Goal: Task Accomplishment & Management: Manage account settings

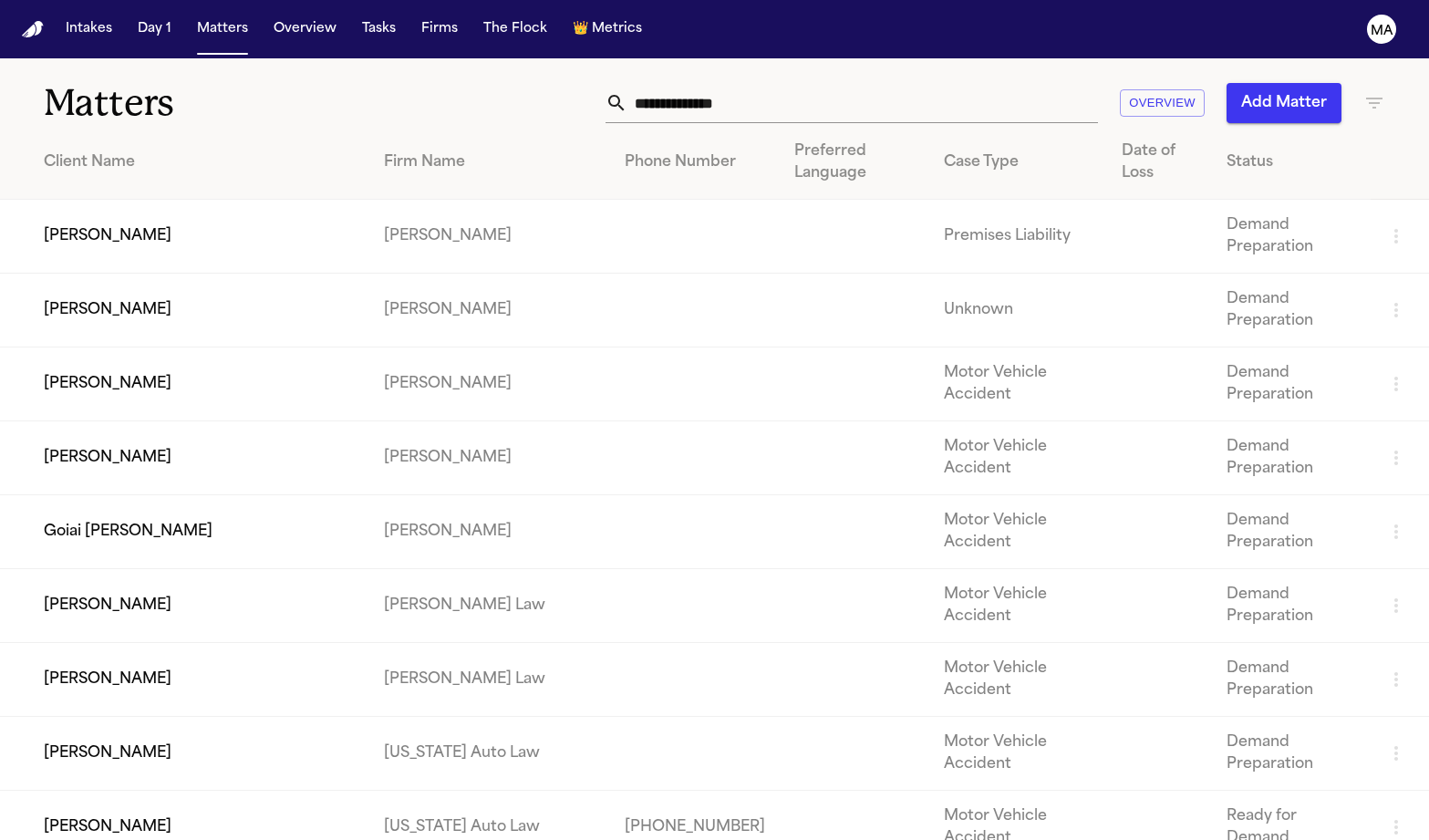
click at [1364, 92] on icon "button" at bounding box center [1374, 103] width 22 height 22
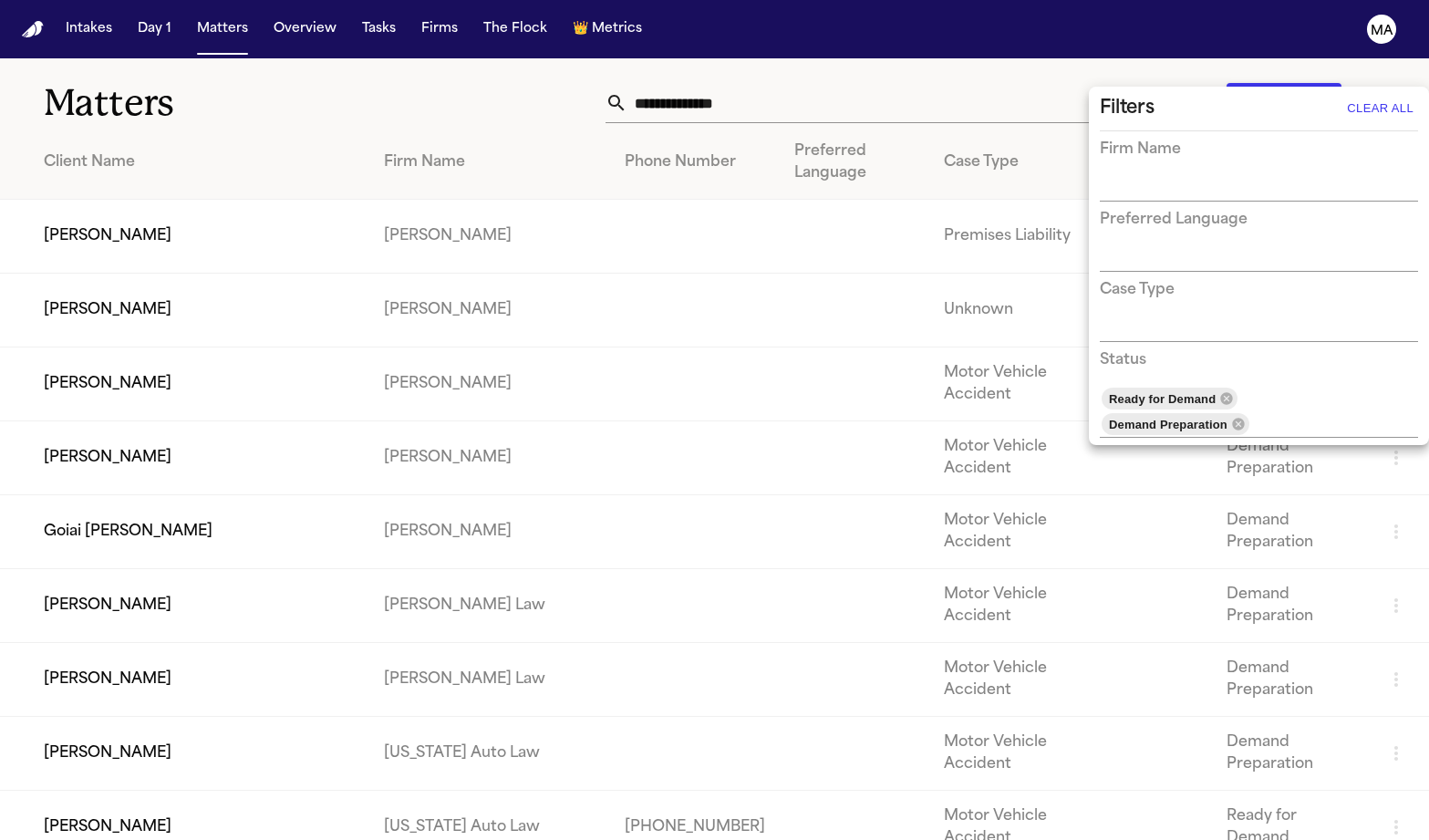
click at [1169, 176] on input "text" at bounding box center [1245, 188] width 291 height 26
type input "*"
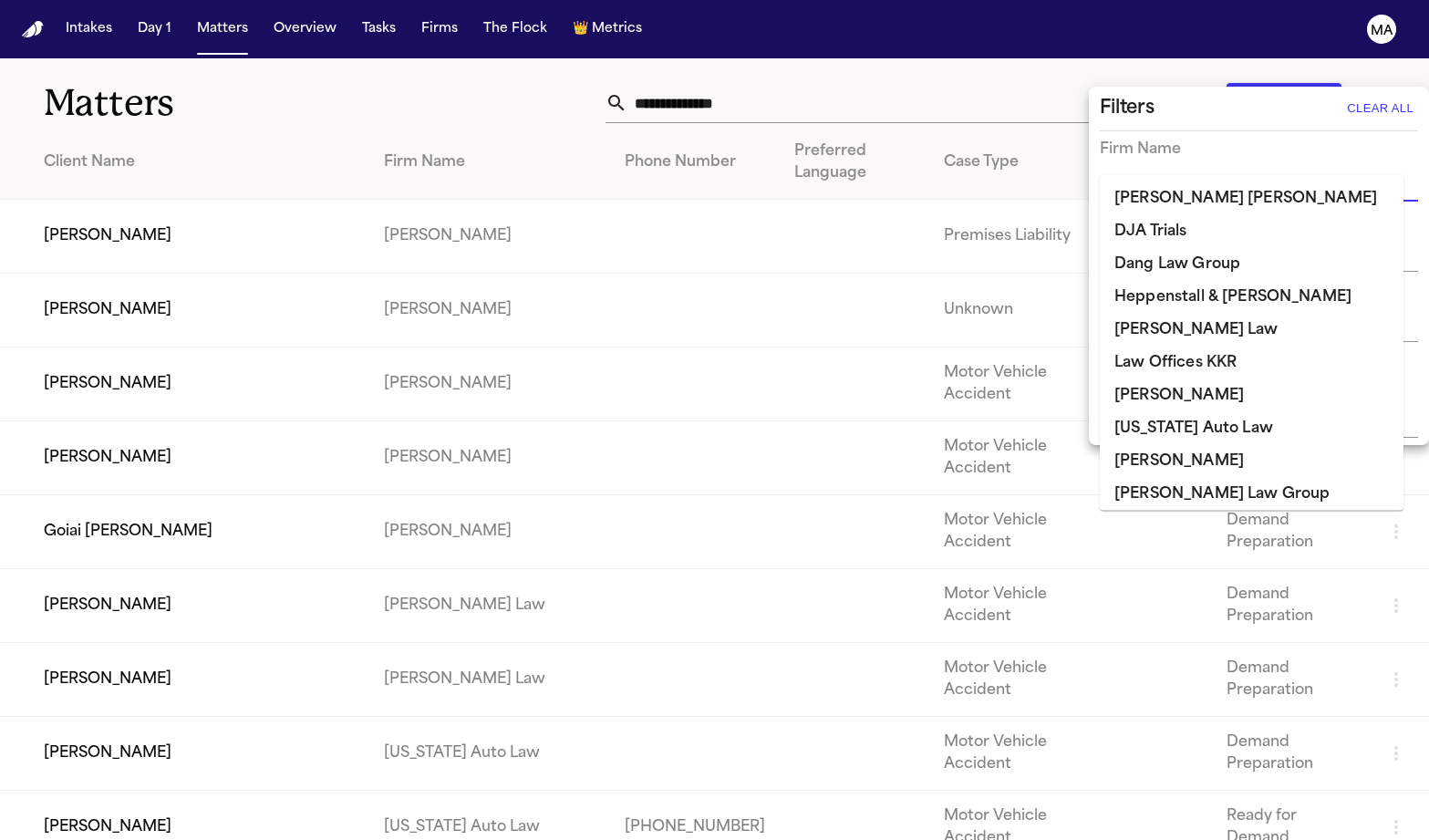
click at [565, 50] on div at bounding box center [714, 420] width 1429 height 840
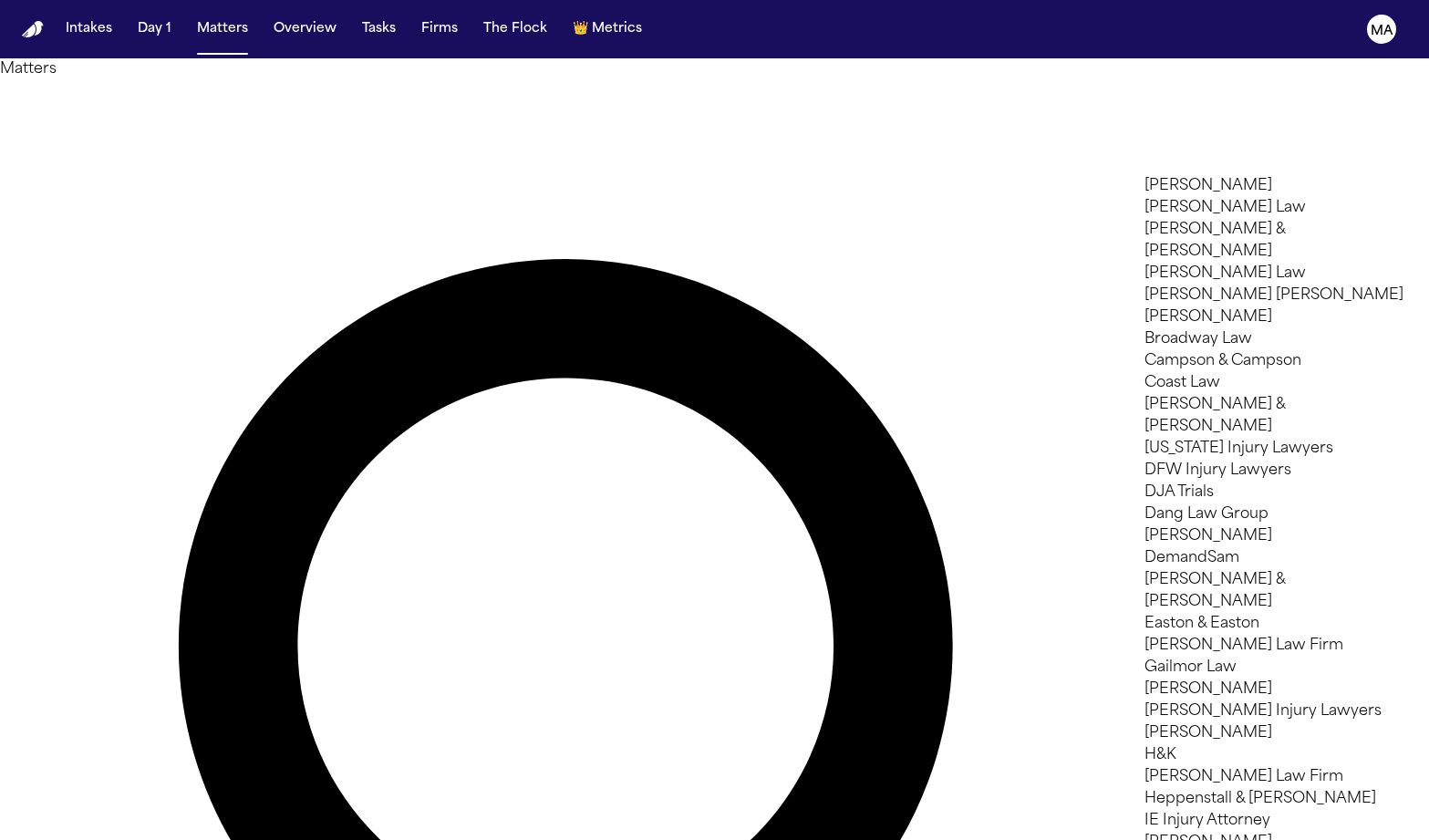
drag, startPoint x: 1252, startPoint y: 173, endPoint x: 1243, endPoint y: 162, distance: 14.2
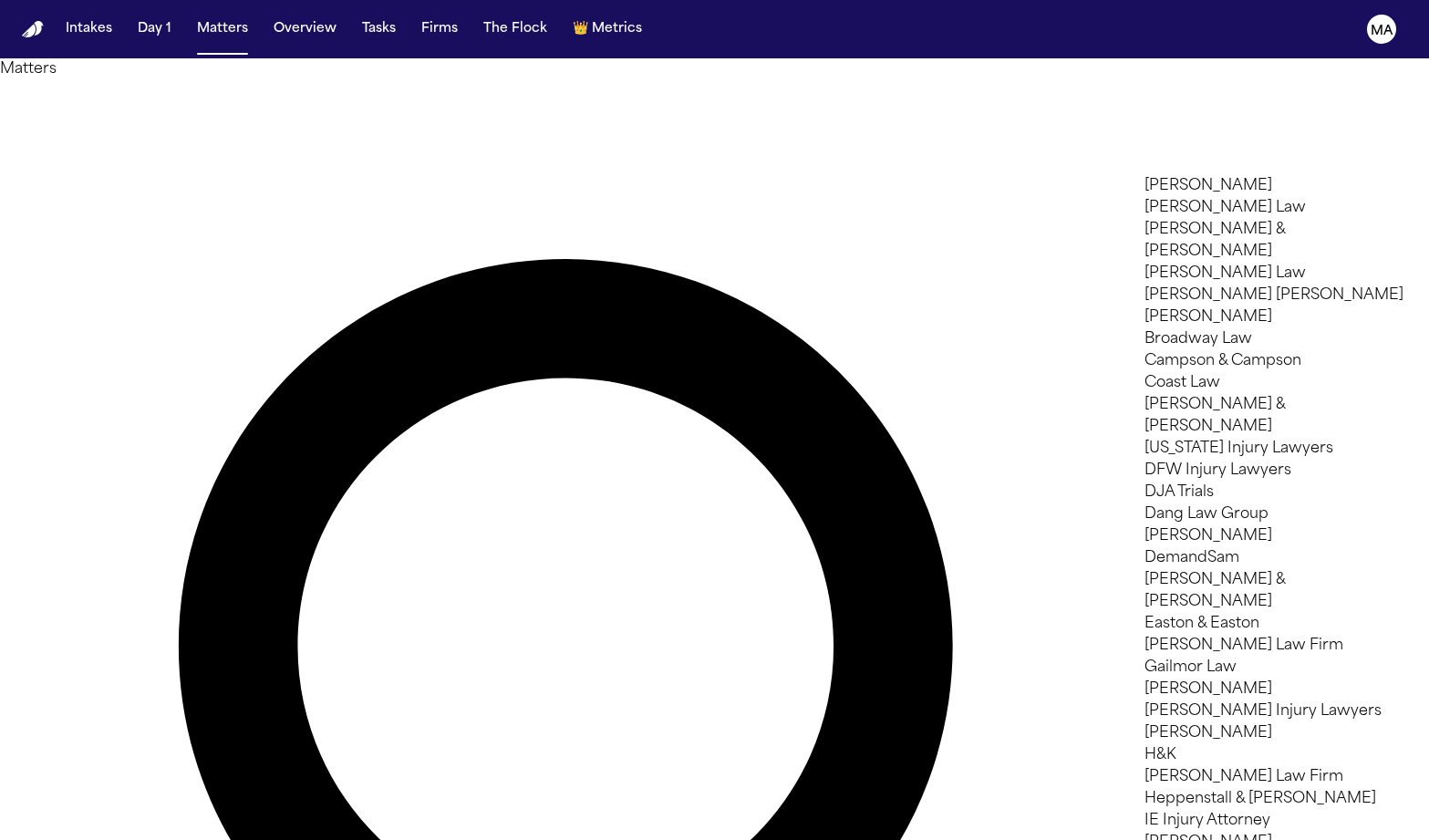
click at [1225, 460] on li "DFW Injury Lawyers" at bounding box center [1273, 471] width 259 height 22
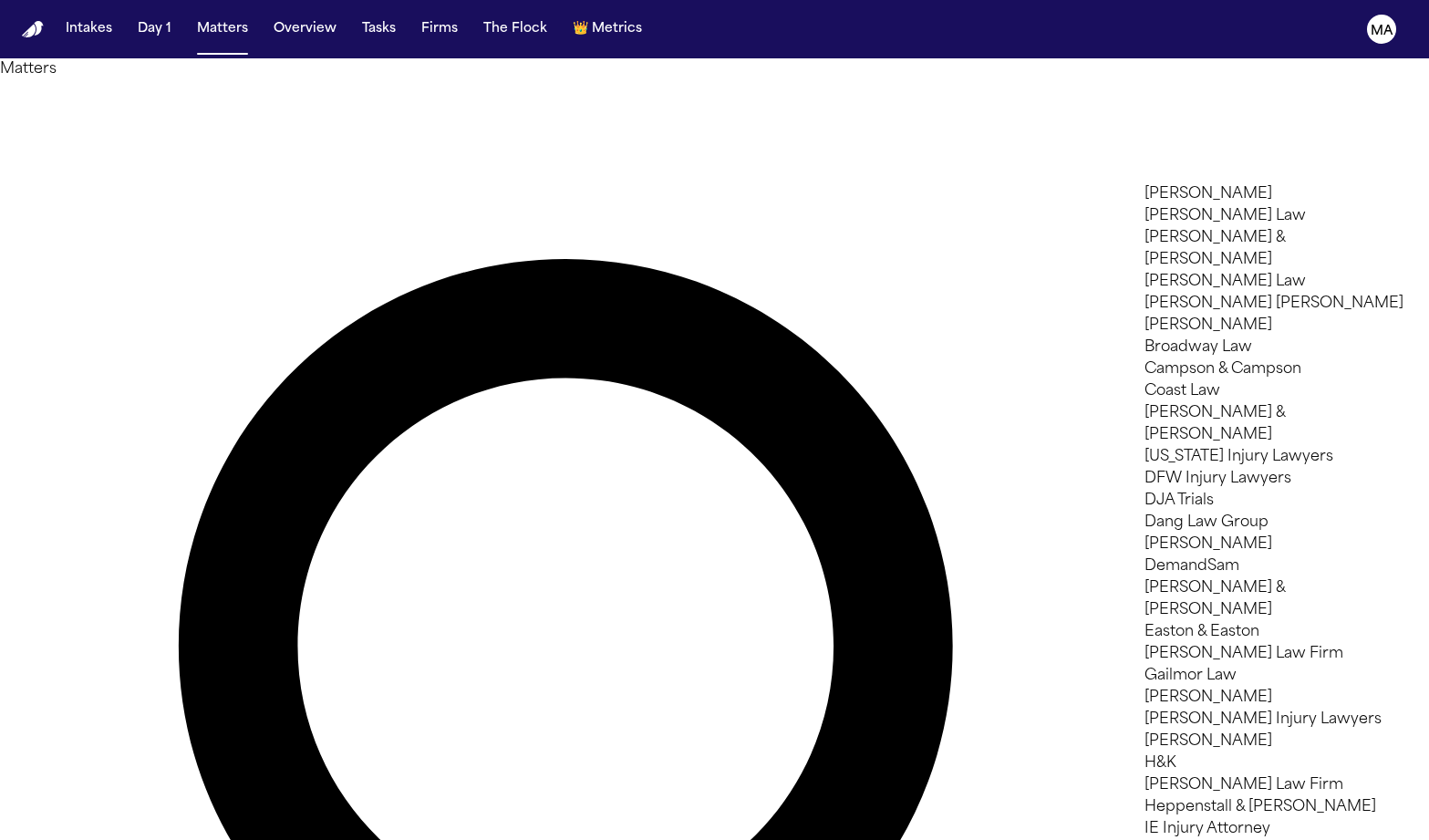
click at [398, 839] on div at bounding box center [714, 840] width 1429 height 0
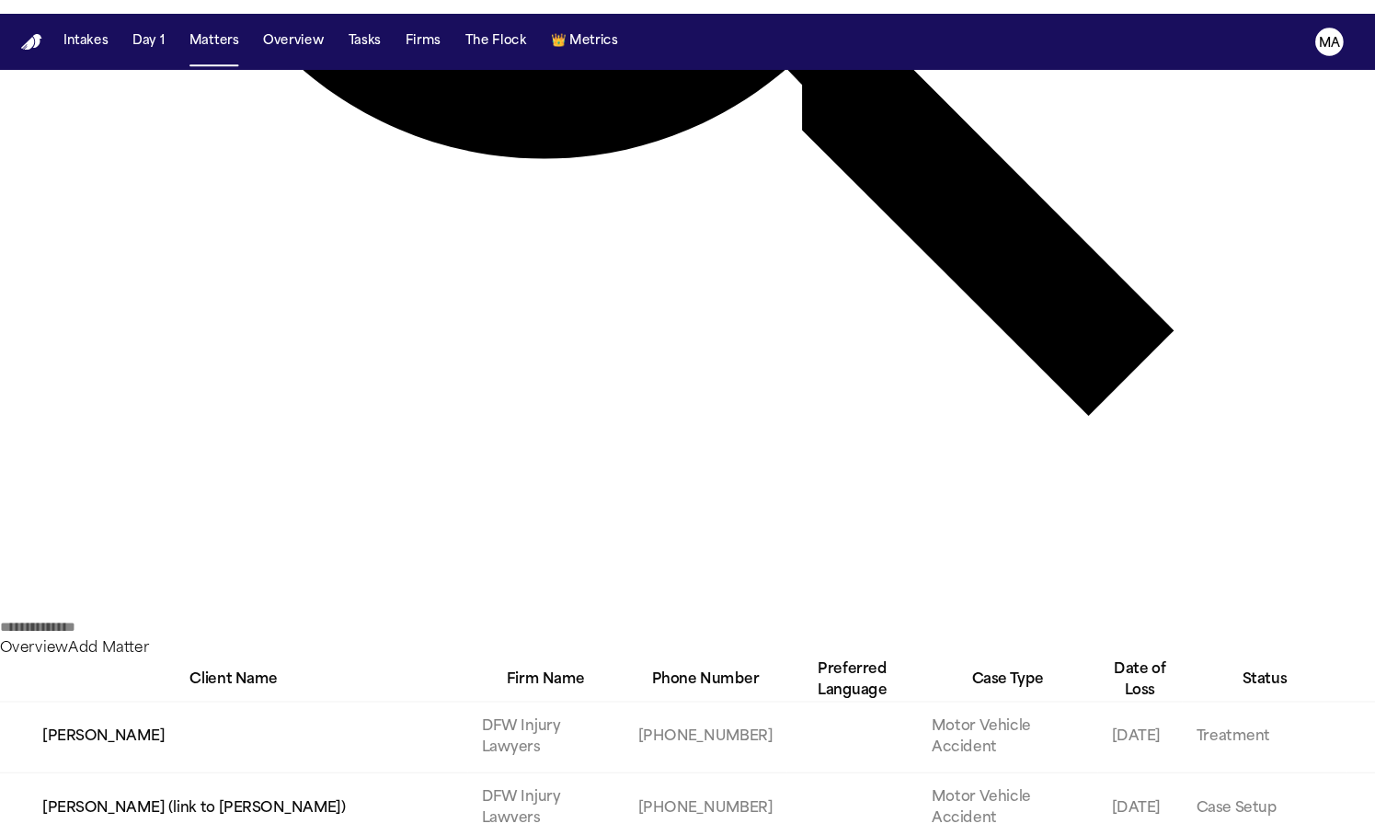
scroll to position [1074, 0]
